Goal: Information Seeking & Learning: Learn about a topic

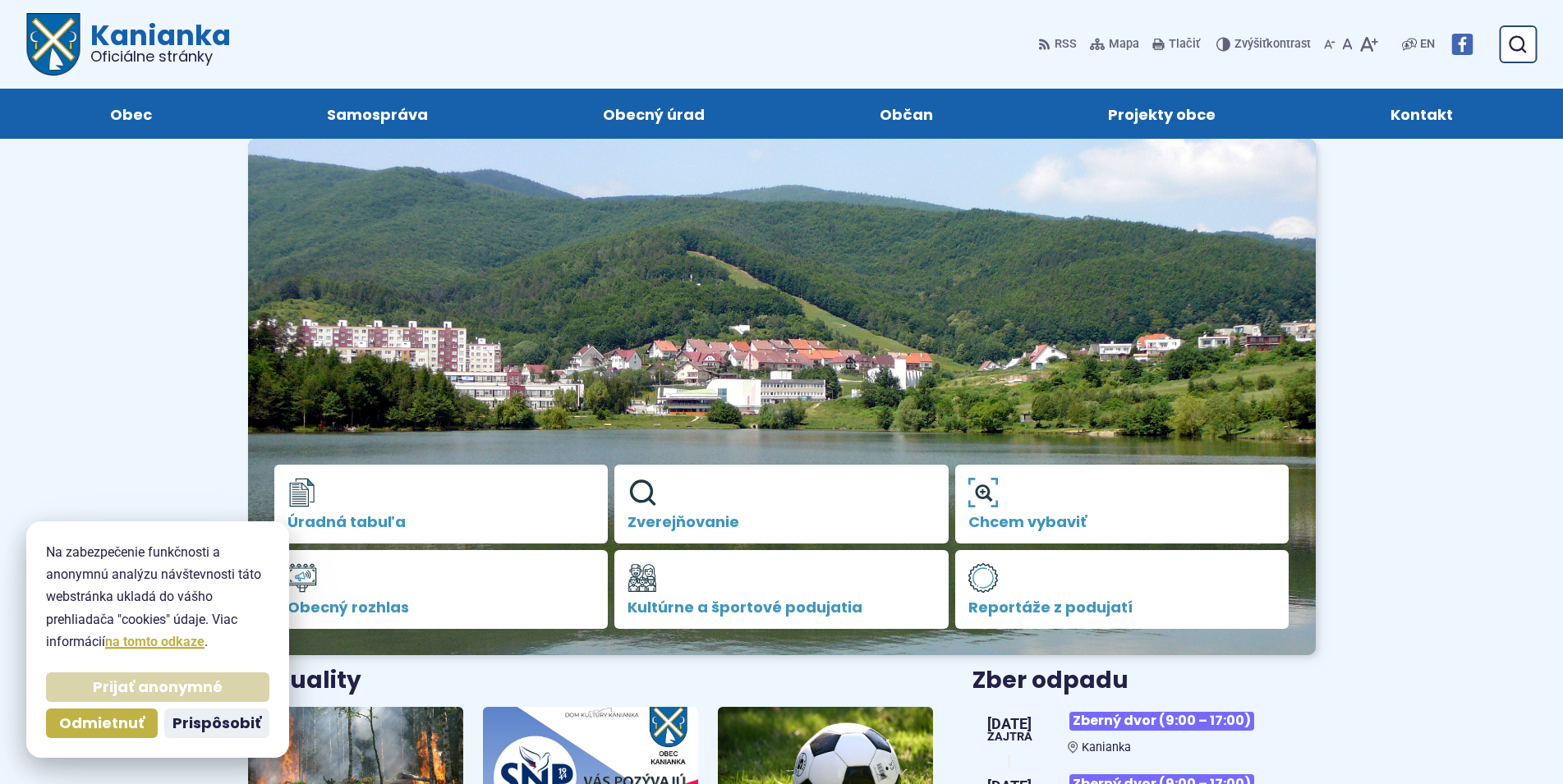
click at [164, 679] on span "Prijať anonymné" at bounding box center [157, 688] width 129 height 19
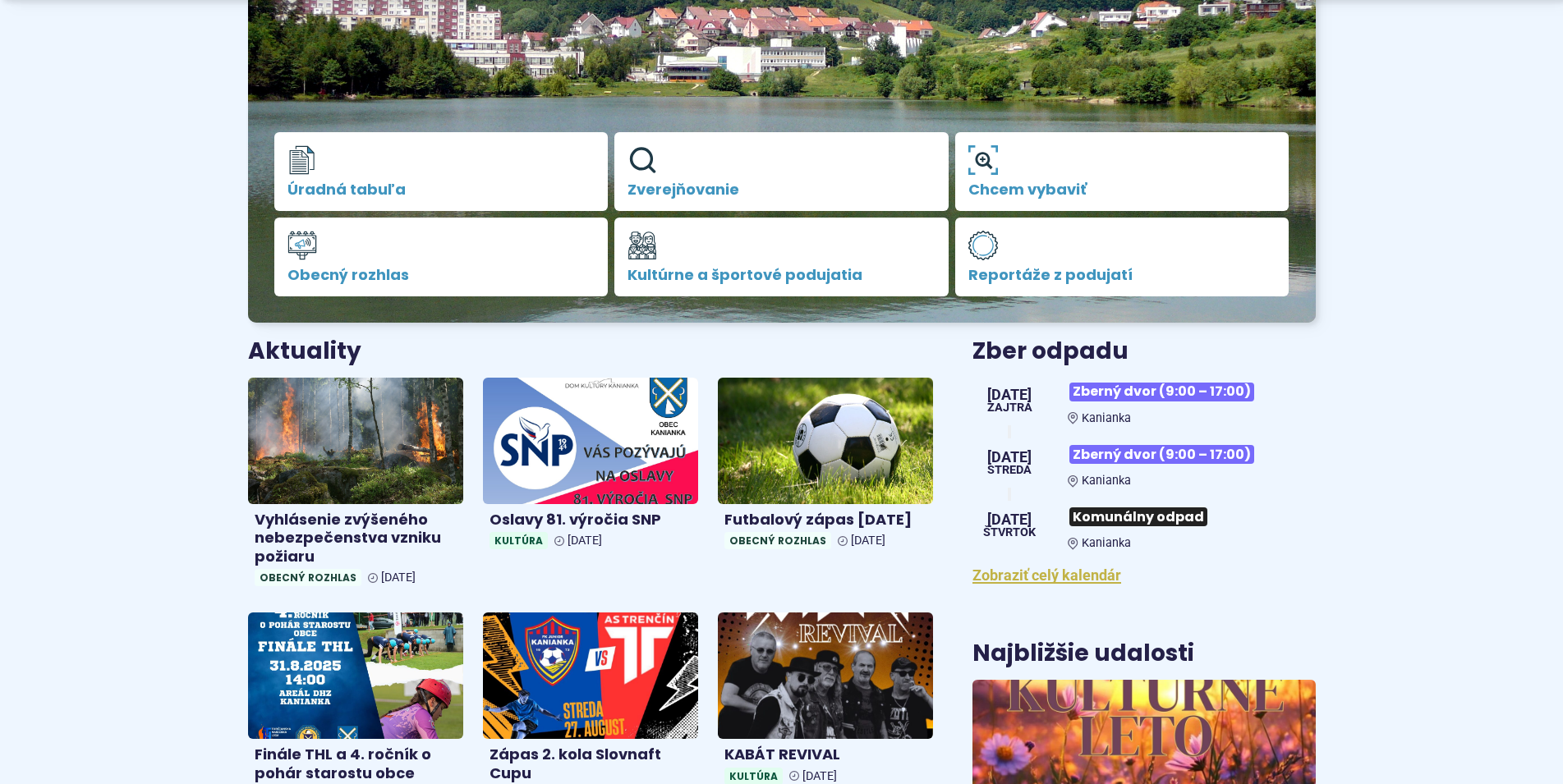
scroll to position [335, 0]
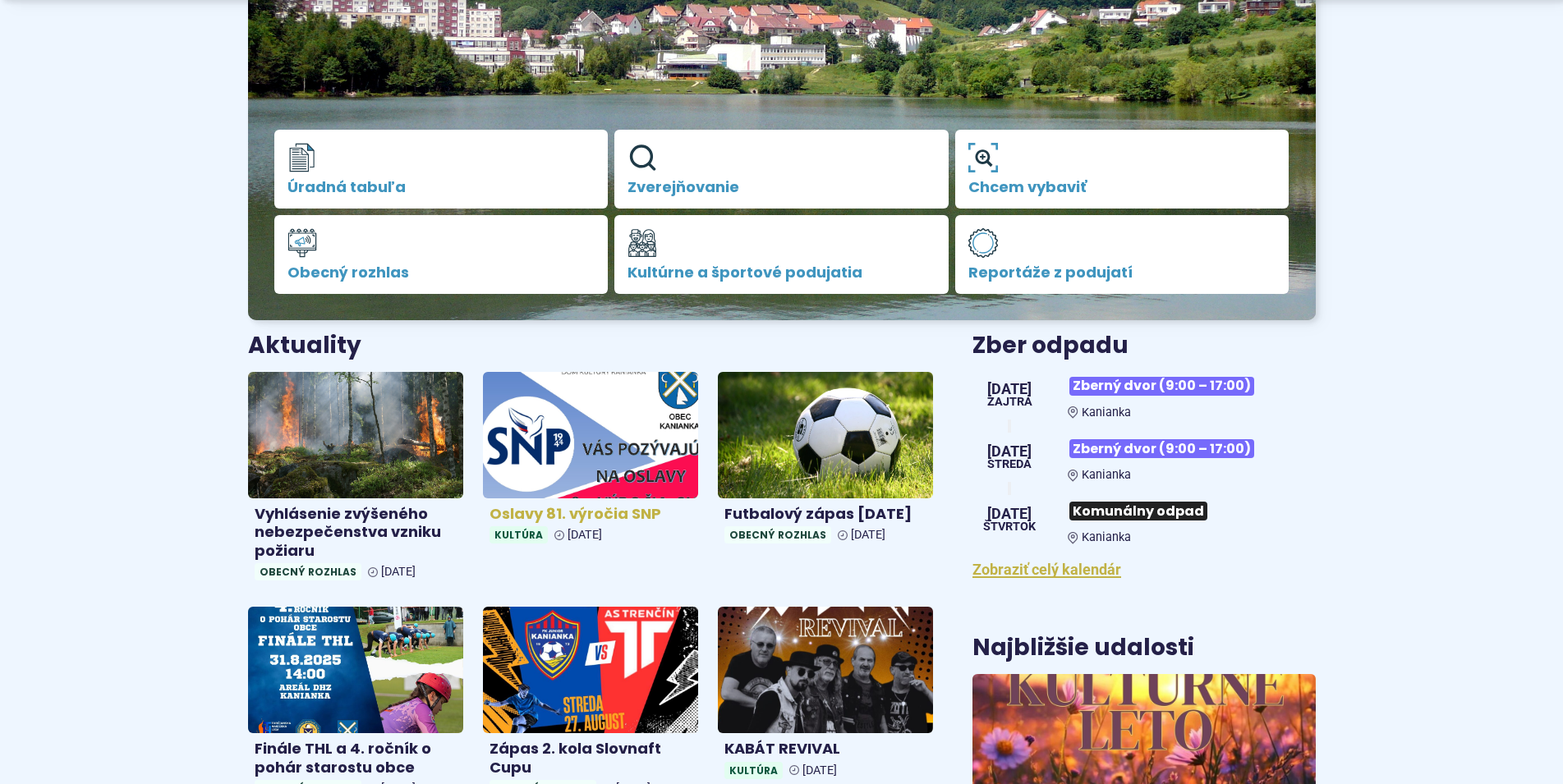
click at [599, 436] on img at bounding box center [590, 434] width 248 height 146
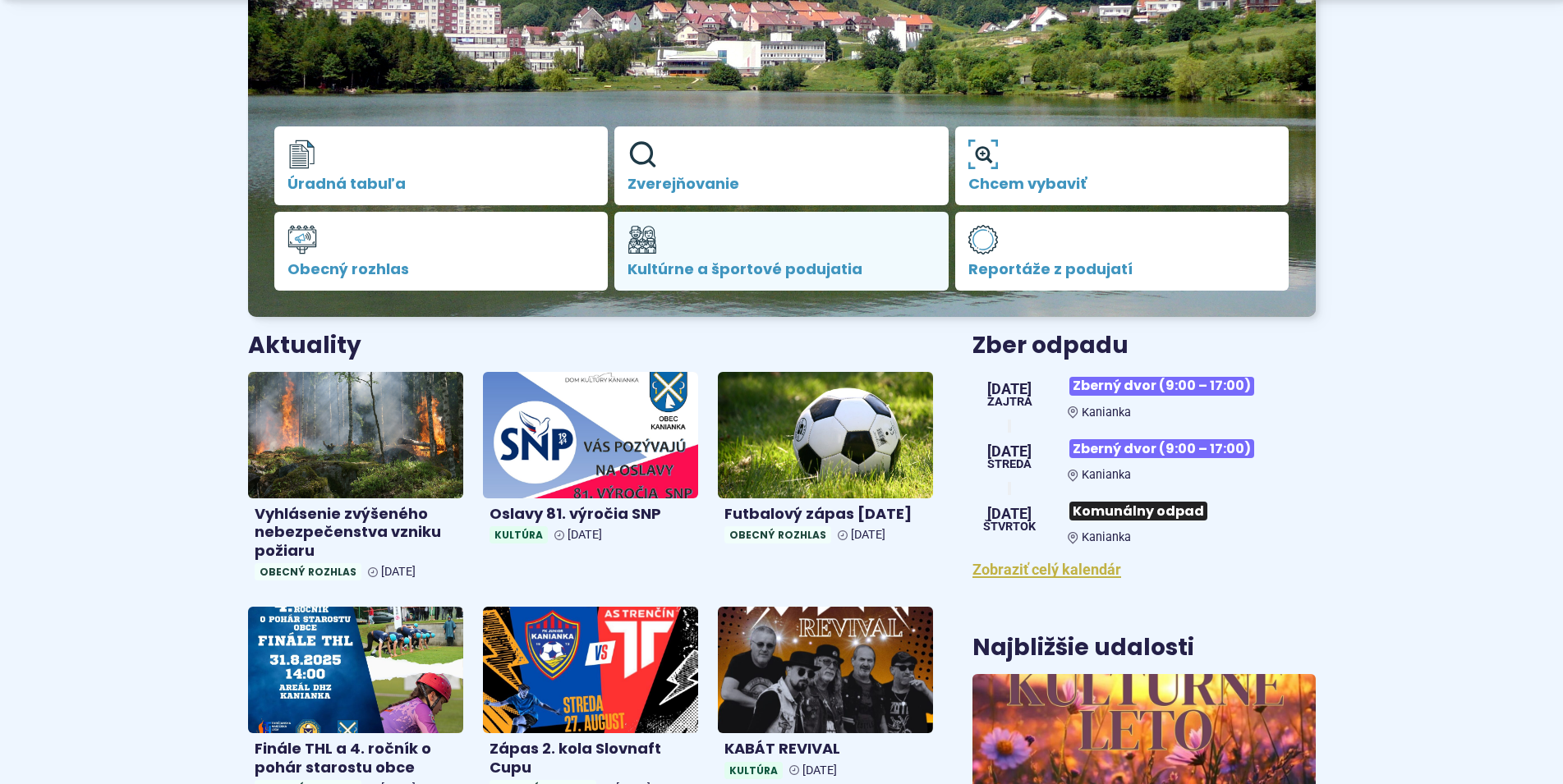
click at [684, 261] on span "Kultúrne a športové podujatia" at bounding box center [782, 269] width 308 height 16
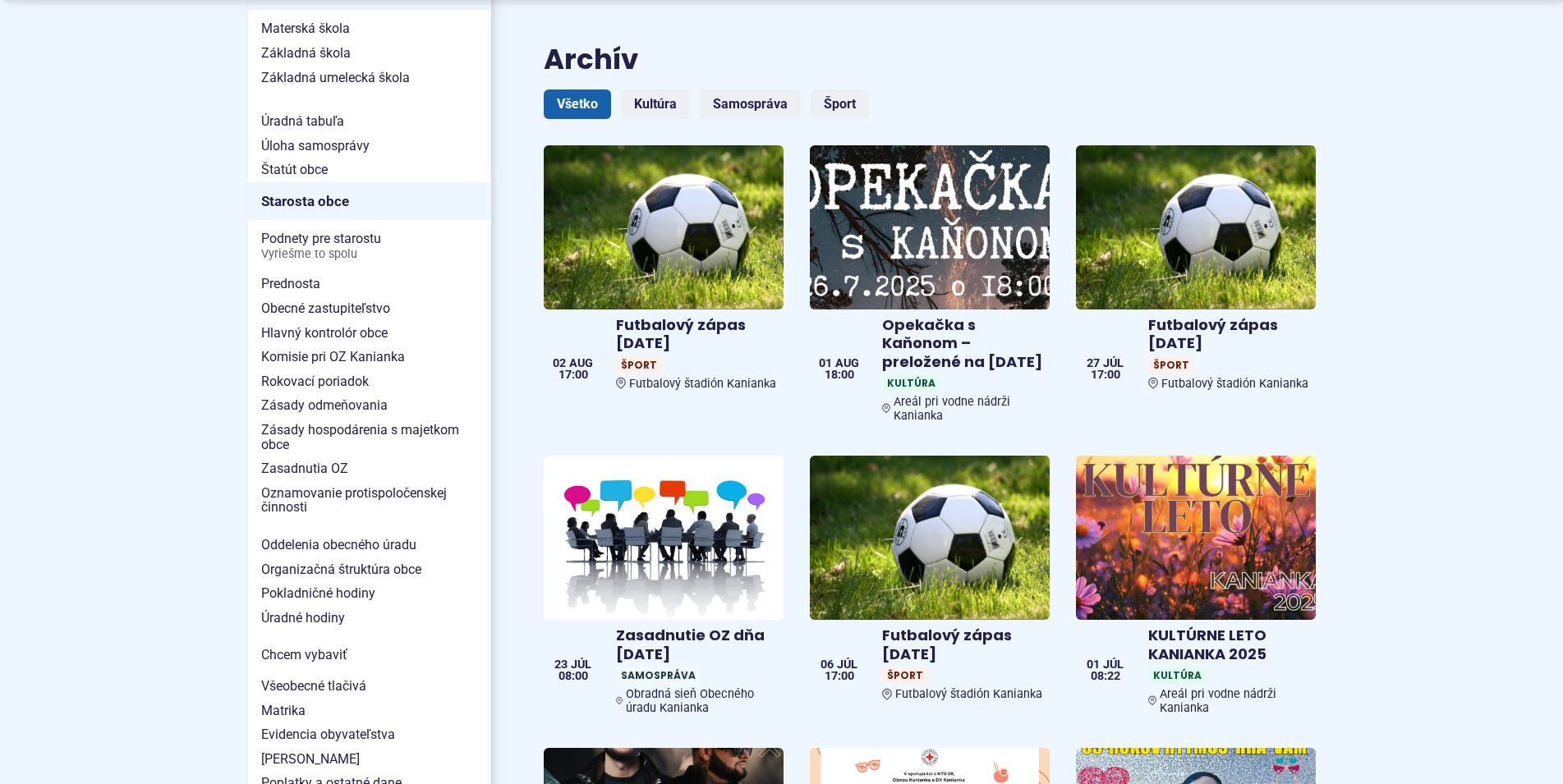
scroll to position [1256, 0]
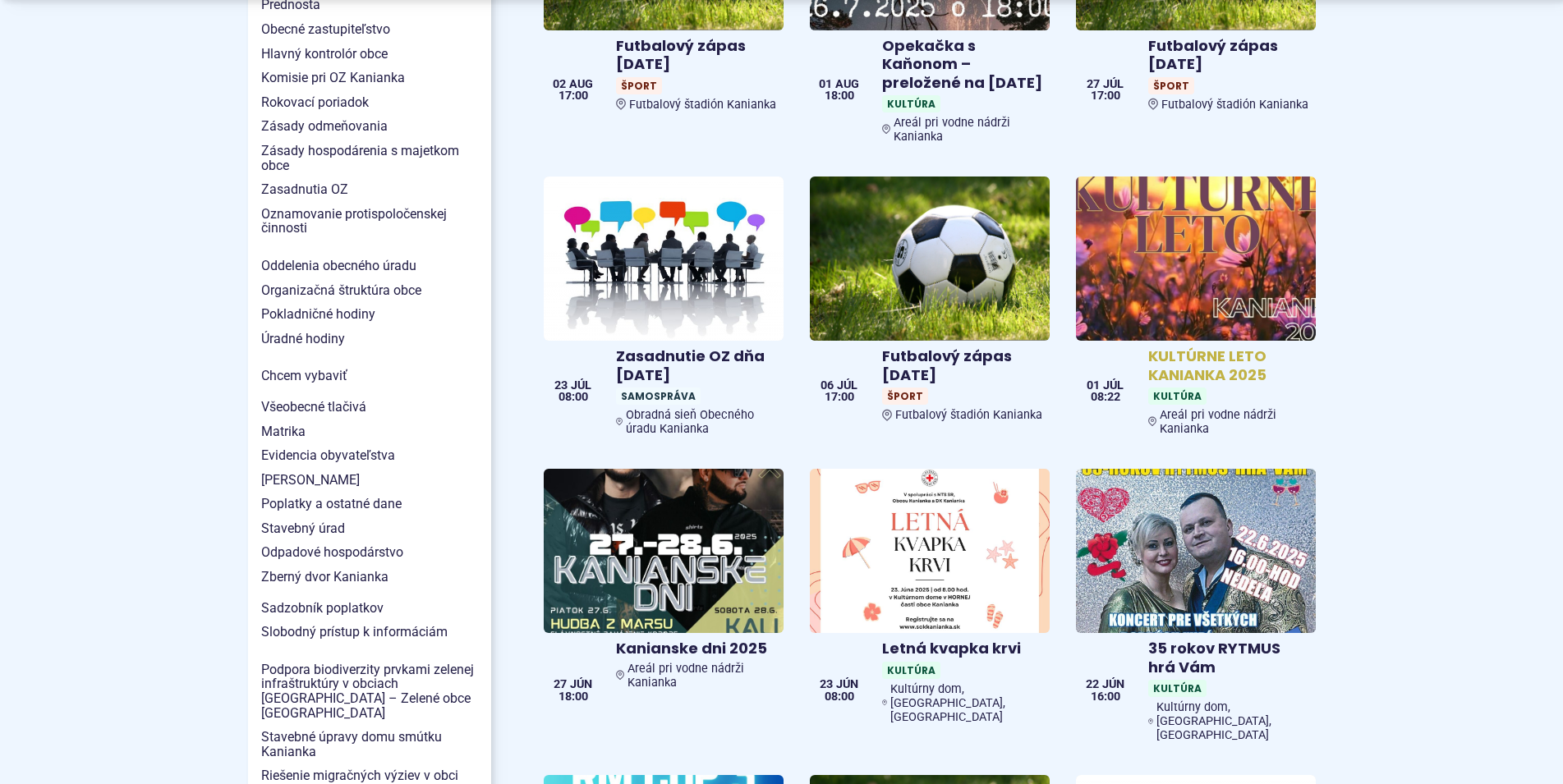
click at [1182, 244] on img at bounding box center [1196, 259] width 276 height 189
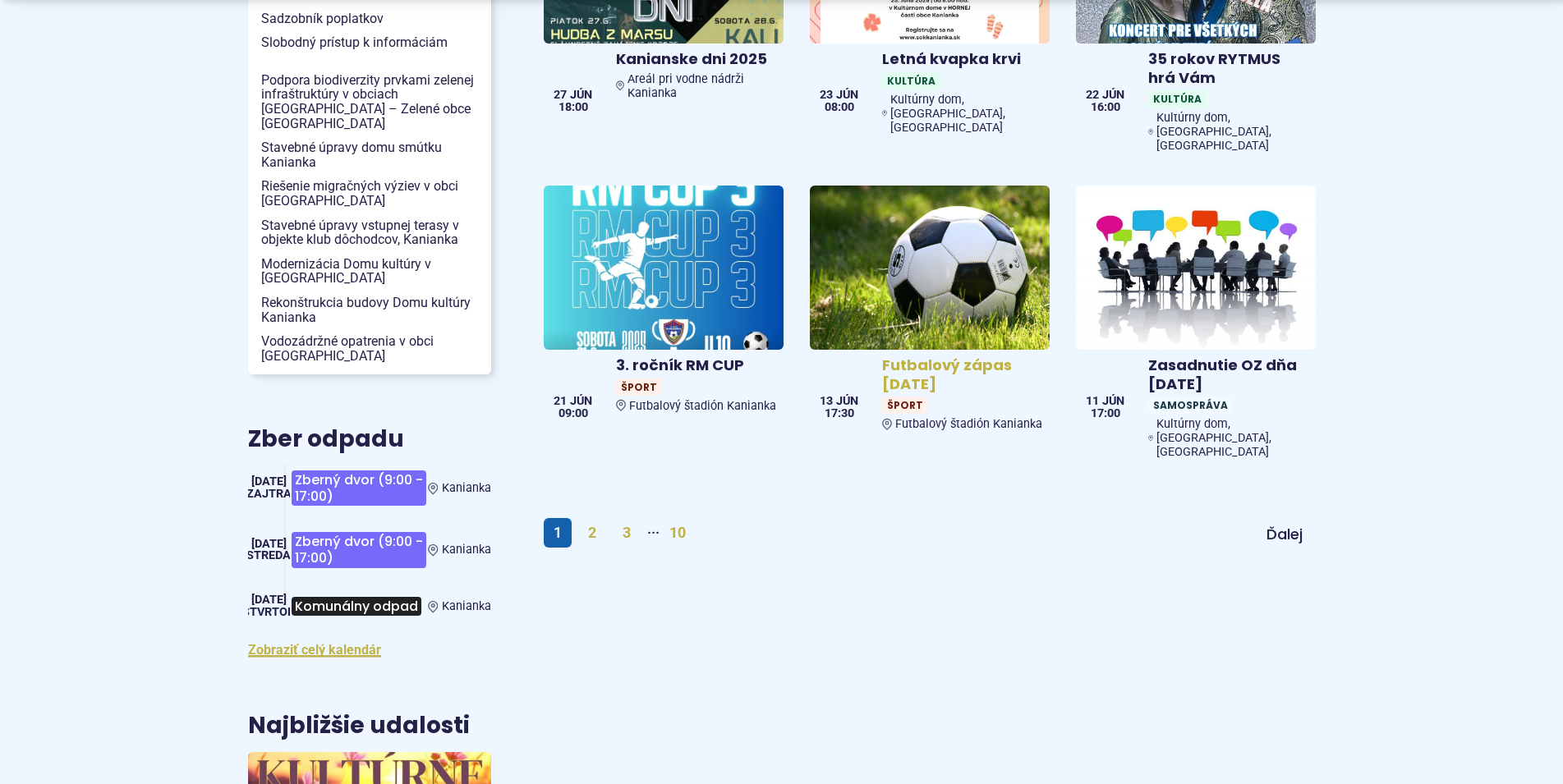
scroll to position [1926, 0]
